Goal: Task Accomplishment & Management: Complete application form

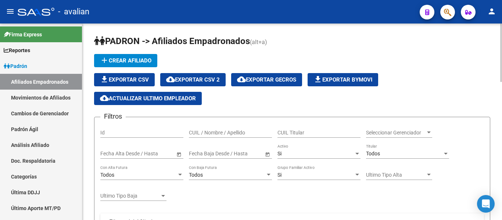
click at [228, 129] on div "CUIL / Nombre / Apellido" at bounding box center [230, 130] width 83 height 15
paste input "27572654937"
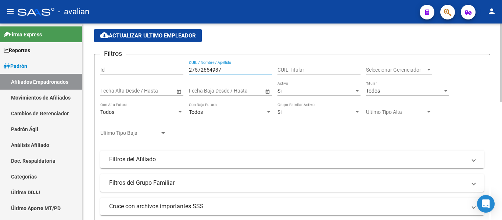
scroll to position [38, 0]
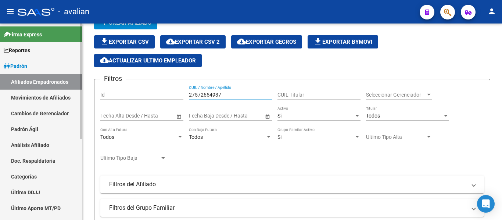
drag, startPoint x: 233, startPoint y: 94, endPoint x: 75, endPoint y: 99, distance: 158.8
click at [75, 99] on mat-sidenav-container "Firma Express Reportes Padrón Traspasos x O.S. Traspasos x Gerenciador Traspaso…" at bounding box center [251, 122] width 502 height 197
paste input "356715565"
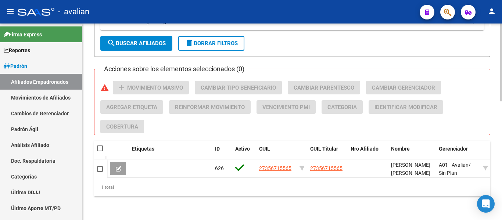
scroll to position [300, 0]
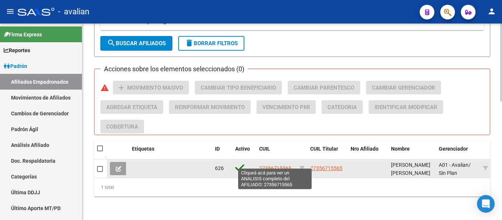
type input "27356715565"
click at [280, 165] on span "27356715565" at bounding box center [275, 168] width 32 height 6
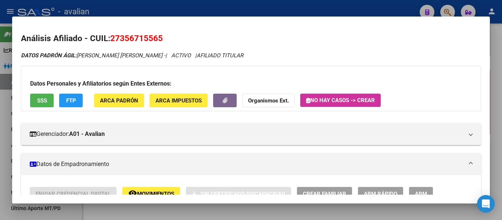
click at [72, 101] on span "FTP" at bounding box center [71, 100] width 10 height 7
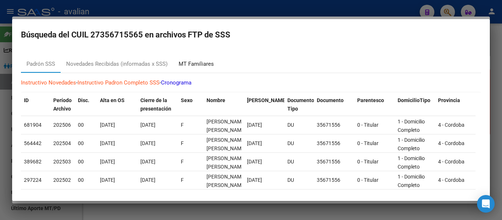
click at [196, 64] on div "MT Familiares" at bounding box center [196, 64] width 35 height 8
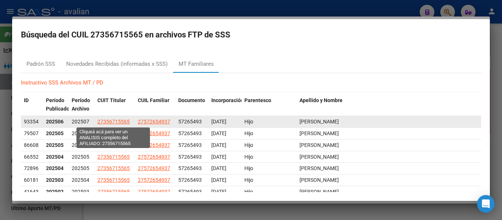
click at [118, 120] on span "27356715565" at bounding box center [113, 122] width 32 height 6
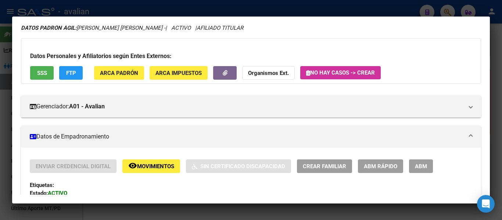
scroll to position [73, 0]
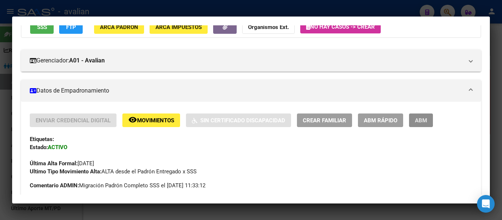
click at [419, 123] on span "ABM" at bounding box center [421, 120] width 12 height 7
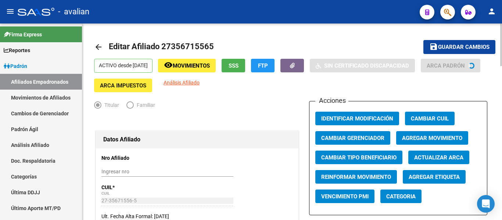
radio input "true"
type input "27-35671556-5"
click at [96, 47] on mat-icon "arrow_back" at bounding box center [98, 47] width 9 height 9
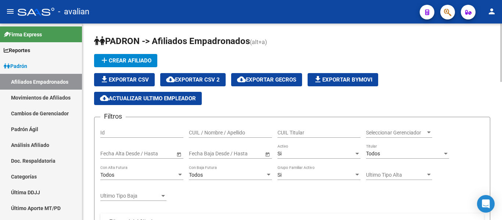
click at [218, 133] on input "CUIL / Nombre / Apellido" at bounding box center [230, 133] width 83 height 6
paste input "27356715565"
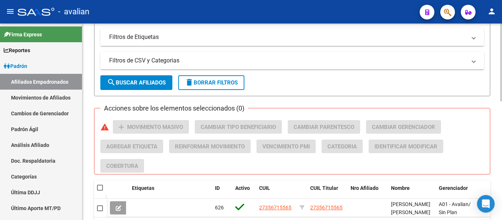
scroll to position [257, 0]
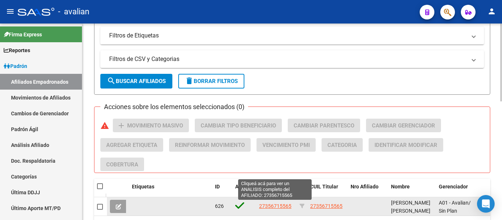
type input "27356715565"
click at [273, 208] on span "27356715565" at bounding box center [275, 206] width 32 height 6
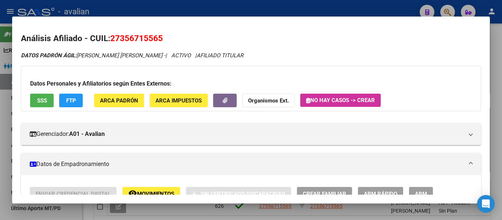
click at [72, 96] on button "FTP" at bounding box center [71, 101] width 24 height 14
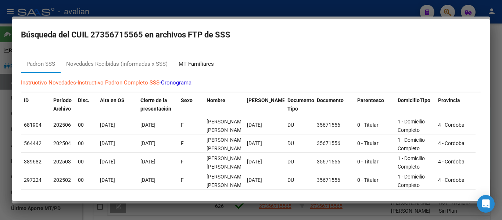
click at [188, 66] on div "MT Familiares" at bounding box center [196, 64] width 35 height 8
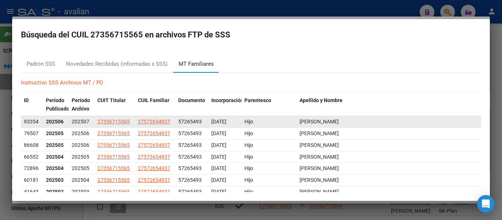
scroll to position [33, 0]
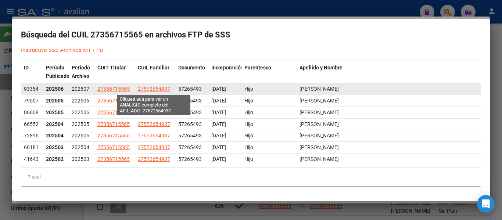
click at [155, 86] on span "27572654937" at bounding box center [154, 89] width 32 height 6
type textarea "27572654937"
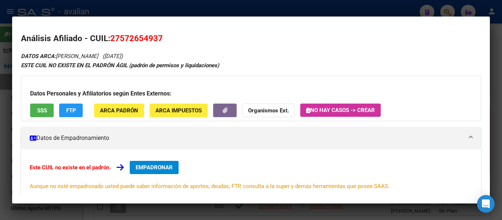
click at [163, 162] on button "EMPADRONAR" at bounding box center [154, 167] width 49 height 13
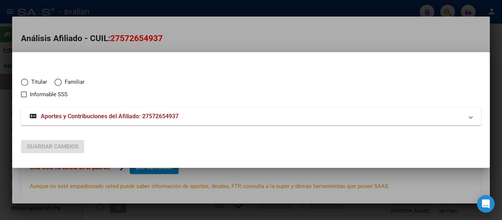
click at [62, 79] on span "Familiar" at bounding box center [73, 82] width 23 height 8
click at [62, 79] on input "Familiar" at bounding box center [57, 82] width 7 height 7
radio input "true"
checkbox input "true"
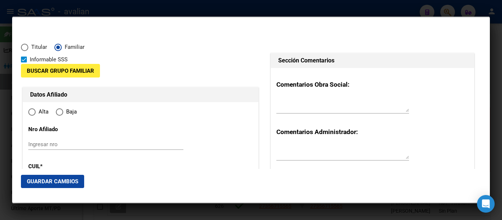
type input "27-57265493-7"
radio input "true"
type input "57265493"
type input "[PERSON_NAME]"
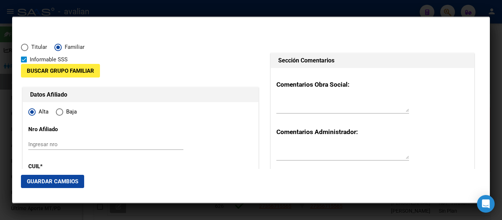
type input "[DATE]"
type input "[PERSON_NAME]"
type input "5929"
type input "LAS HERAS"
type input "191"
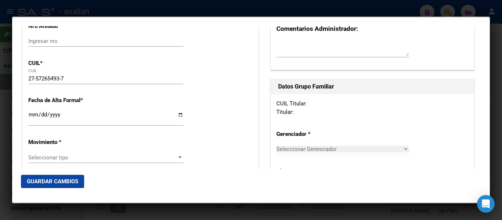
scroll to position [110, 0]
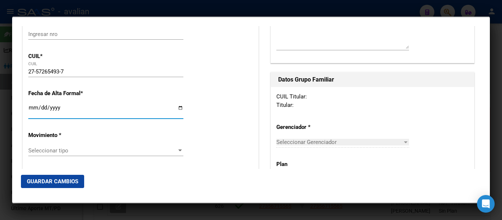
click at [37, 106] on input "Ingresar fecha" at bounding box center [105, 111] width 155 height 12
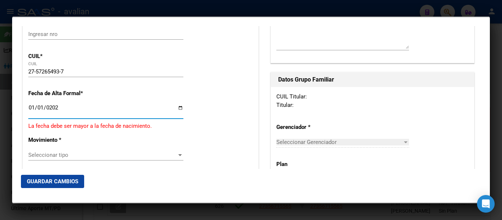
type input "[DATE]"
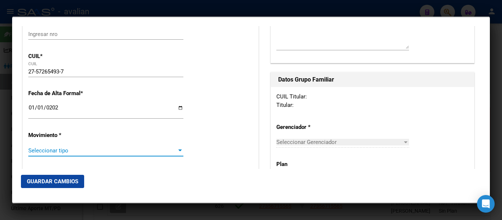
click at [75, 147] on span "Seleccionar tipo" at bounding box center [102, 150] width 148 height 7
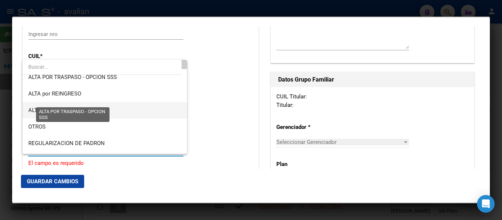
scroll to position [37, 0]
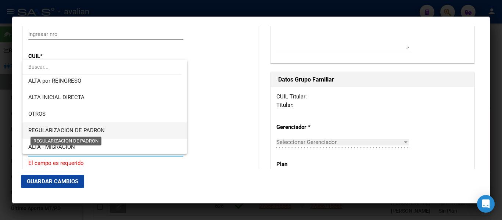
click at [102, 132] on span "REGULARIZACION DE PADRON" at bounding box center [66, 130] width 76 height 7
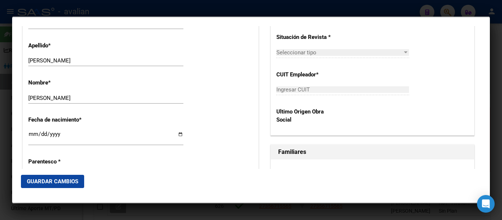
scroll to position [367, 0]
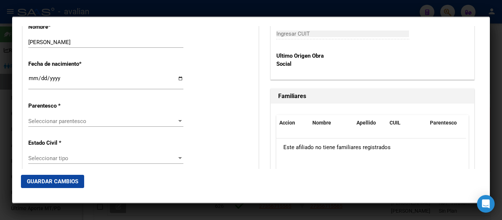
click at [101, 126] on div "Seleccionar parentesco Seleccionar parentesco" at bounding box center [105, 121] width 155 height 11
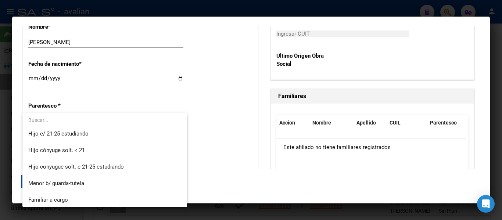
scroll to position [0, 0]
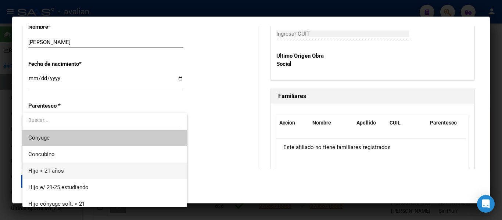
click at [91, 168] on span "Hijo < 21 años" at bounding box center [104, 171] width 153 height 17
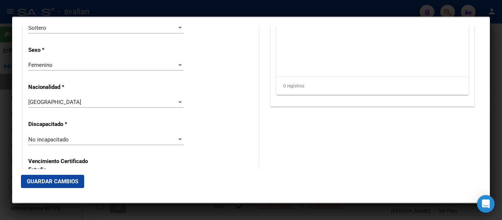
scroll to position [514, 0]
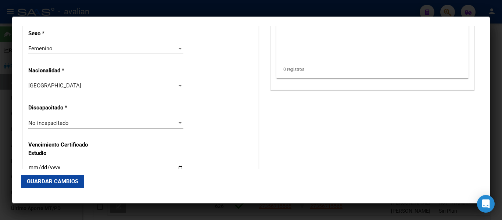
click at [67, 126] on div "No incapacitado Seleccionar tipo" at bounding box center [105, 123] width 155 height 11
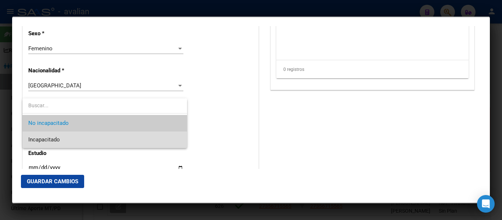
click at [63, 137] on span "Incapacitado" at bounding box center [104, 140] width 153 height 17
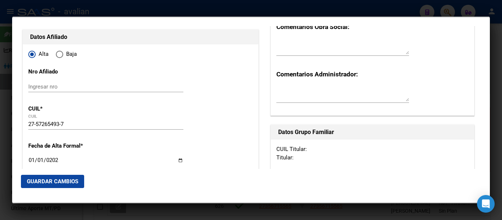
scroll to position [0, 0]
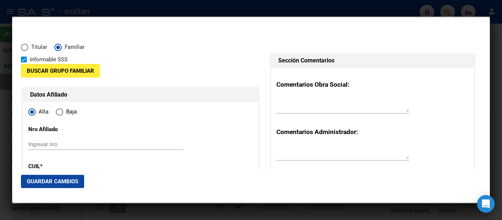
click at [62, 181] on span "Guardar Cambios" at bounding box center [52, 181] width 51 height 7
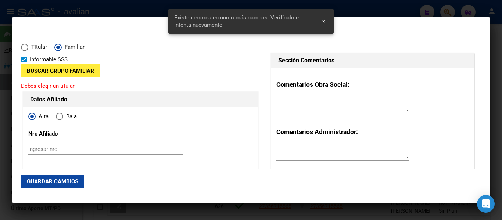
click at [50, 73] on span "Buscar Grupo Familiar" at bounding box center [60, 71] width 67 height 7
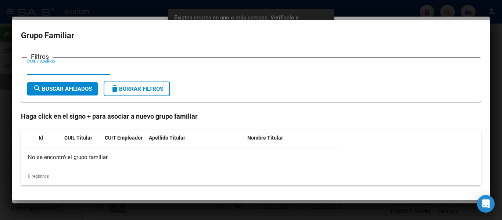
click at [48, 66] on input "CUIL / Apellido" at bounding box center [68, 69] width 83 height 7
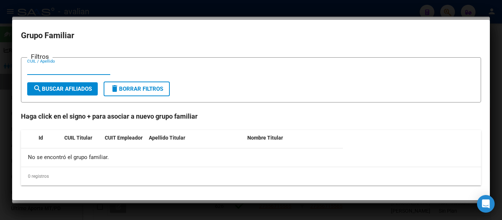
click at [50, 69] on input "CUIL / Apellido" at bounding box center [68, 69] width 83 height 7
paste input "27356715565"
type input "27356715565"
click at [65, 87] on span "search Buscar Afiliados" at bounding box center [62, 89] width 59 height 7
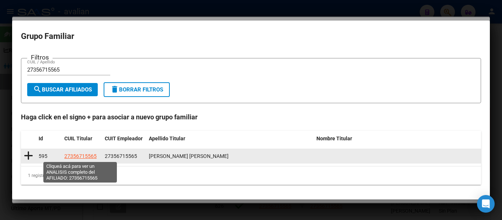
click at [79, 154] on span "27356715565" at bounding box center [80, 156] width 32 height 6
type textarea "27356715565"
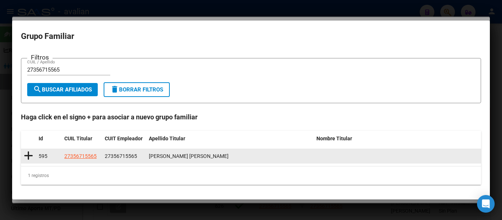
click at [29, 158] on icon at bounding box center [28, 156] width 9 height 10
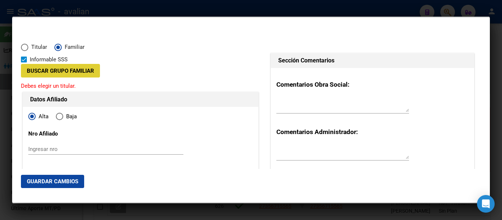
type input "27-35671556-5"
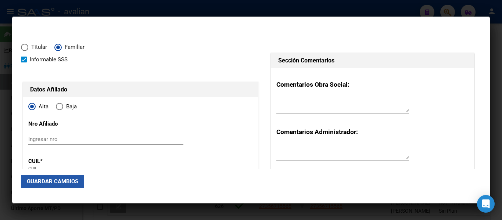
click at [45, 180] on span "Guardar Cambios" at bounding box center [52, 181] width 51 height 7
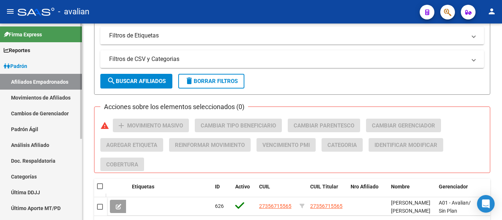
click at [39, 93] on link "Movimientos de Afiliados" at bounding box center [41, 98] width 82 height 16
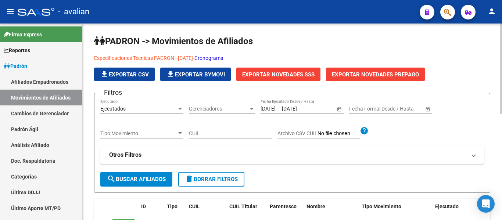
click at [223, 58] on link "Cronograma" at bounding box center [208, 58] width 29 height 6
